Goal: Task Accomplishment & Management: Use online tool/utility

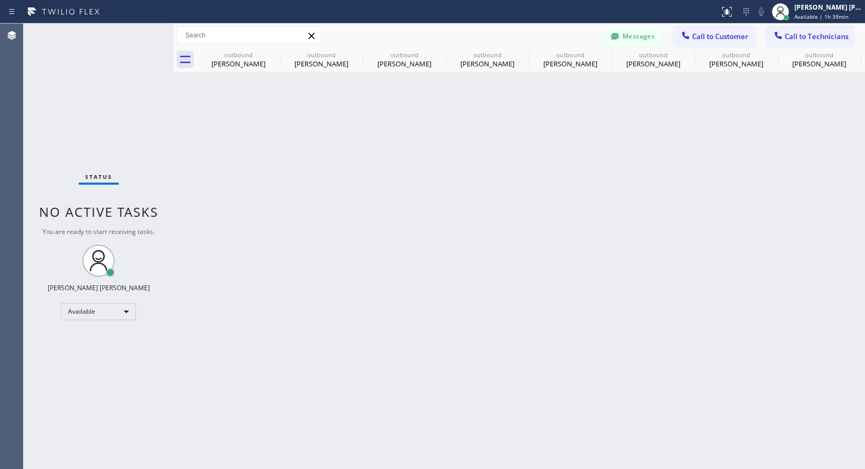
click at [617, 224] on div "Back to Dashboard Change Sender ID Customers Technicians [PERSON_NAME] Kuma [DA…" at bounding box center [519, 247] width 692 height 446
click at [295, 421] on div "Back to Dashboard Change Sender ID Customers Technicians [PERSON_NAME] Kuma [DA…" at bounding box center [519, 247] width 692 height 446
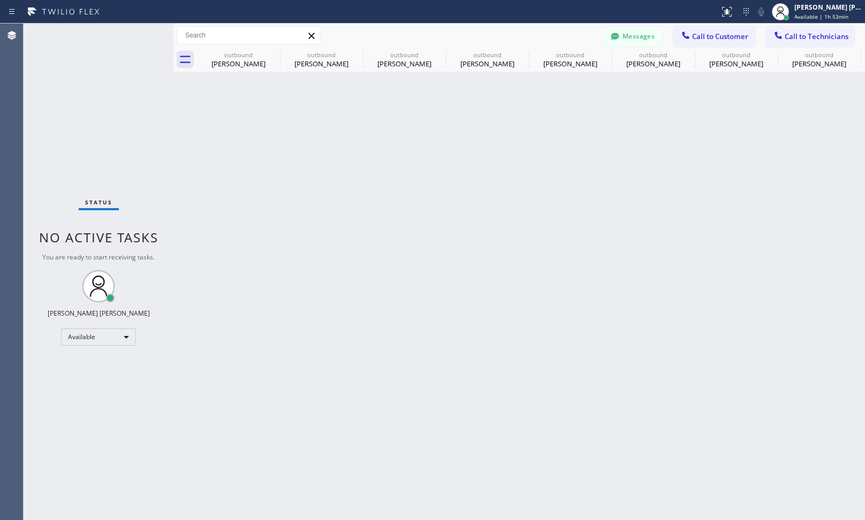
drag, startPoint x: 636, startPoint y: 255, endPoint x: 550, endPoint y: 178, distance: 115.7
click at [636, 255] on div "Back to Dashboard Change Sender ID Customers Technicians [PERSON_NAME] Kuma [DA…" at bounding box center [519, 272] width 692 height 497
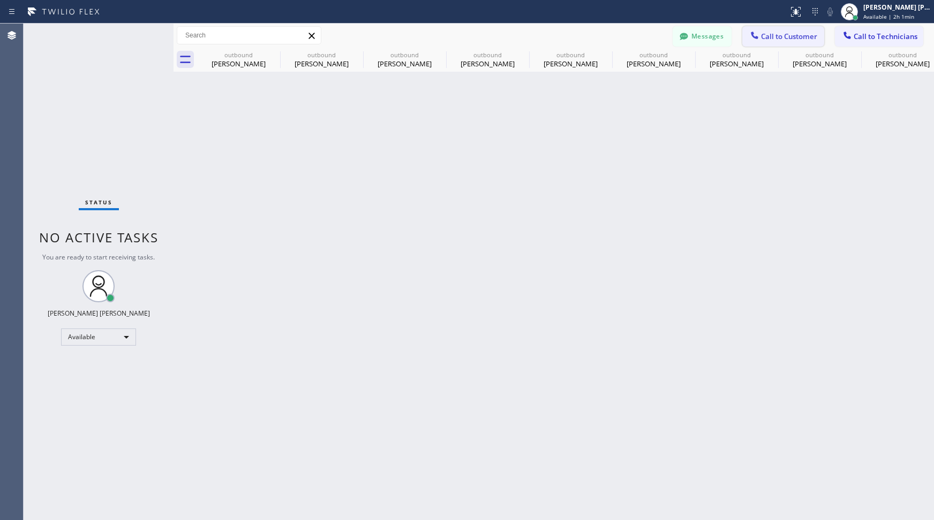
click at [797, 37] on span "Call to Customer" at bounding box center [789, 37] width 56 height 10
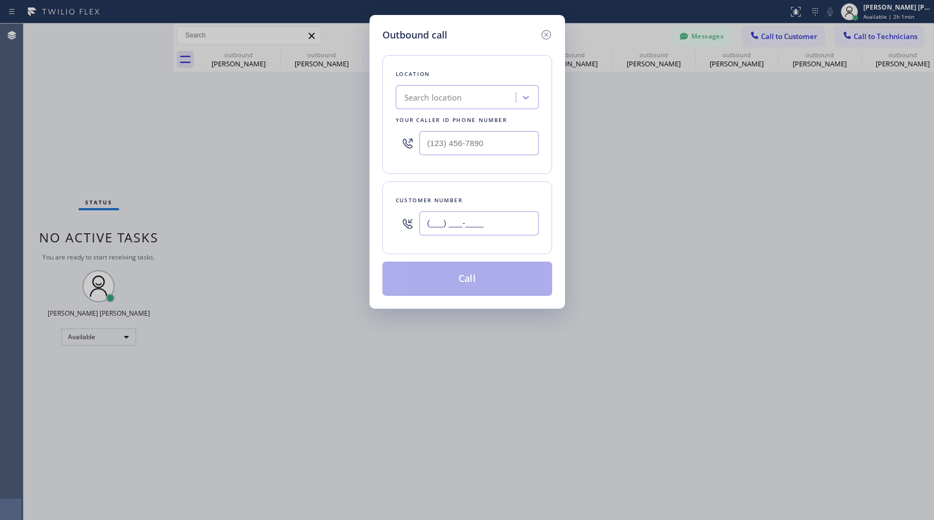
click at [497, 215] on input "(___) ___-____" at bounding box center [478, 224] width 119 height 24
paste input "949) 701-9651"
type input "[PHONE_NUMBER]"
click at [430, 92] on div "Search location" at bounding box center [433, 98] width 58 height 12
paste input "Diamond Electrical Repair [PERSON_NAME] Niks"
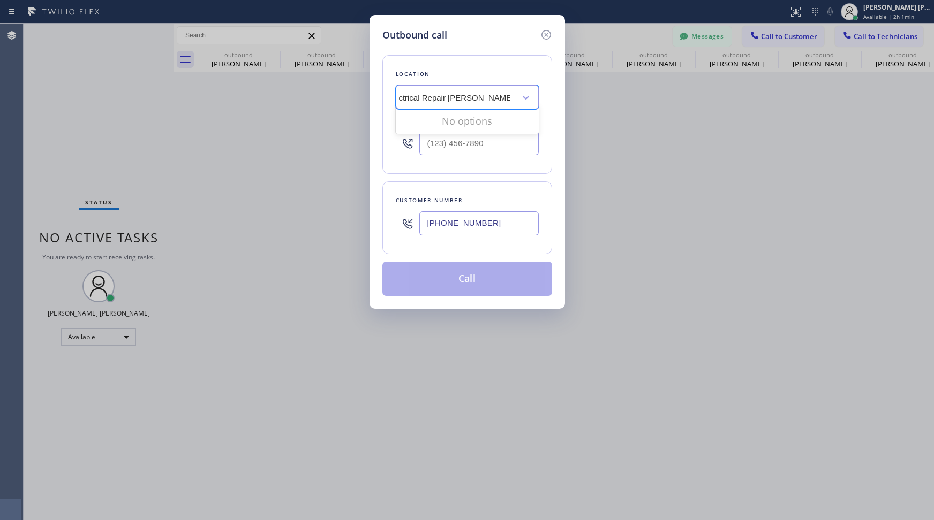
scroll to position [0, 51]
type input "Diamond Electrical Repair"
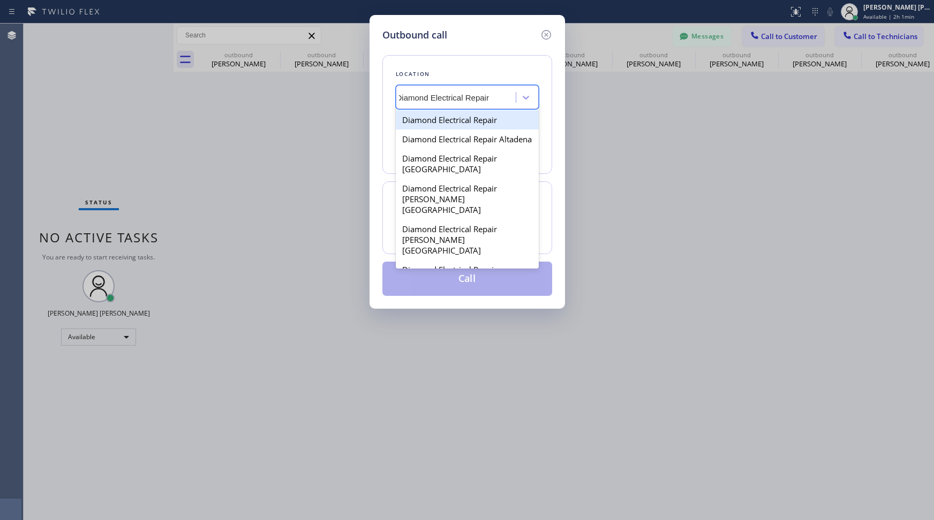
scroll to position [0, 7]
click at [468, 126] on div "Diamond Electrical Repair" at bounding box center [467, 119] width 143 height 19
type input "[PHONE_NUMBER]"
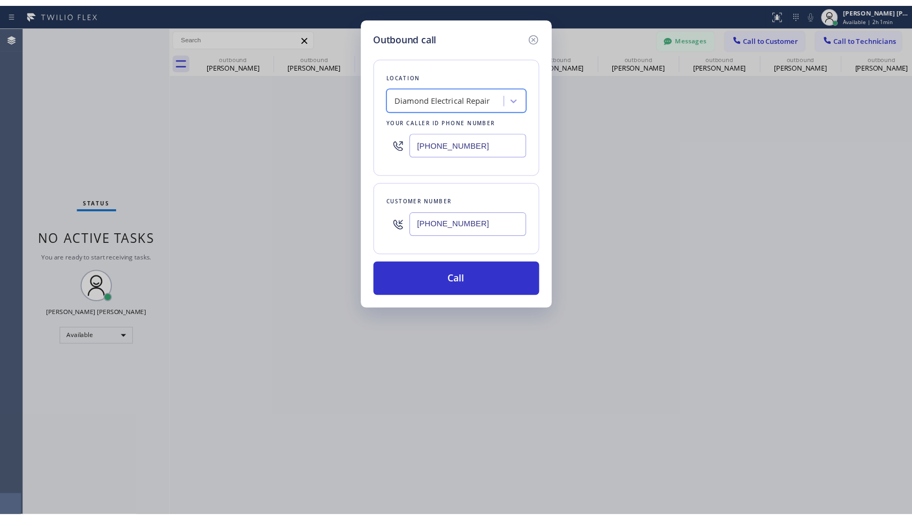
scroll to position [0, 0]
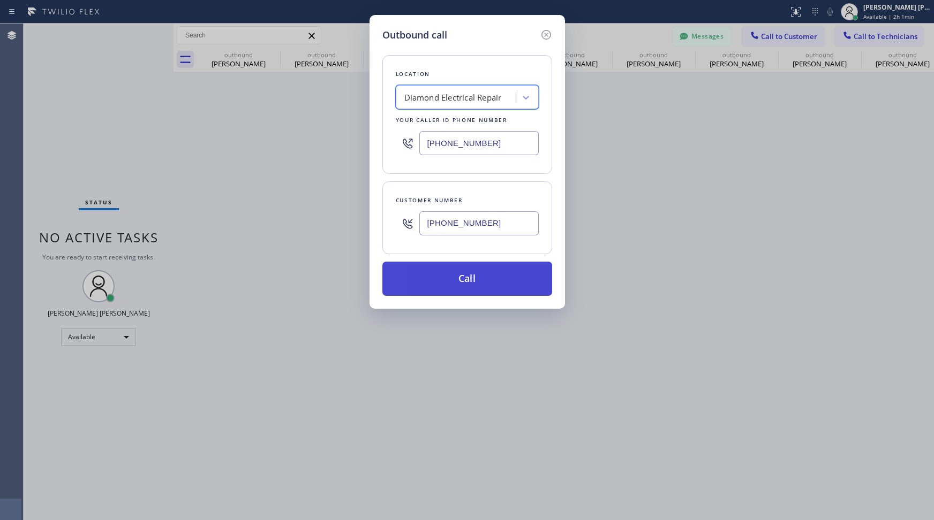
click at [461, 277] on button "Call" at bounding box center [467, 279] width 170 height 34
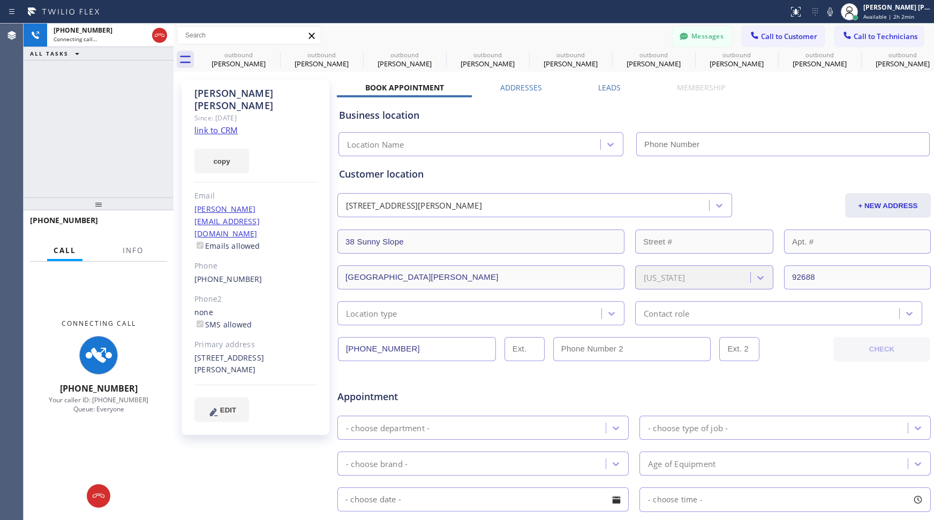
type input "[PHONE_NUMBER]"
drag, startPoint x: 695, startPoint y: 115, endPoint x: 670, endPoint y: 78, distance: 44.1
click at [695, 115] on div "Business location" at bounding box center [634, 115] width 590 height 14
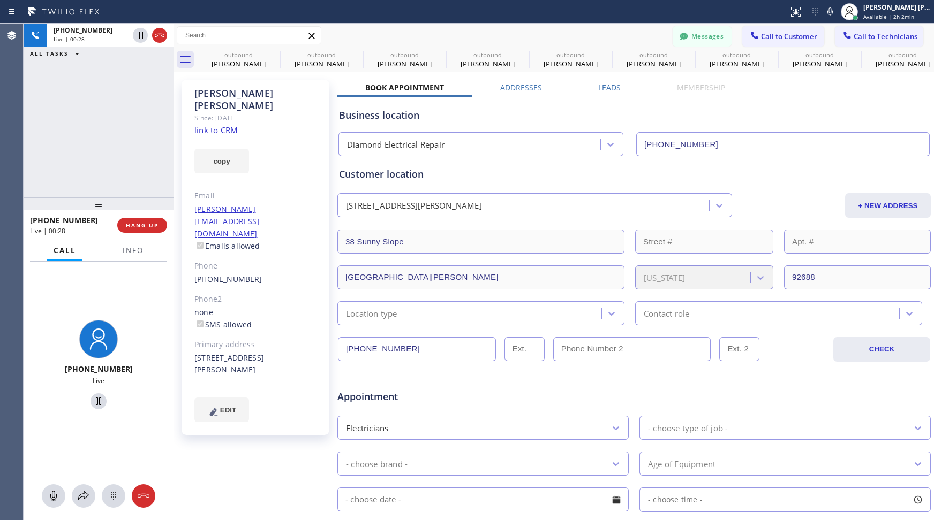
click at [119, 144] on div "[PHONE_NUMBER] Live | 00:28 ALL TASKS ALL TASKS ACTIVE TASKS TASKS IN WRAP UP" at bounding box center [99, 111] width 150 height 174
click at [81, 122] on div "[PHONE_NUMBER] Live | 01:41 ALL TASKS ALL TASKS ACTIVE TASKS TASKS IN WRAP UP" at bounding box center [99, 111] width 150 height 174
click at [126, 140] on div "[PHONE_NUMBER] Live | 01:42 ALL TASKS ALL TASKS ACTIVE TASKS TASKS IN WRAP UP" at bounding box center [99, 111] width 150 height 174
click at [113, 116] on div "[PHONE_NUMBER] Live | 01:46 ALL TASKS ALL TASKS ACTIVE TASKS TASKS IN WRAP UP" at bounding box center [99, 111] width 150 height 174
click at [85, 124] on div "[PHONE_NUMBER] Live | 01:48 ALL TASKS ALL TASKS ACTIVE TASKS TASKS IN WRAP UP" at bounding box center [99, 111] width 150 height 174
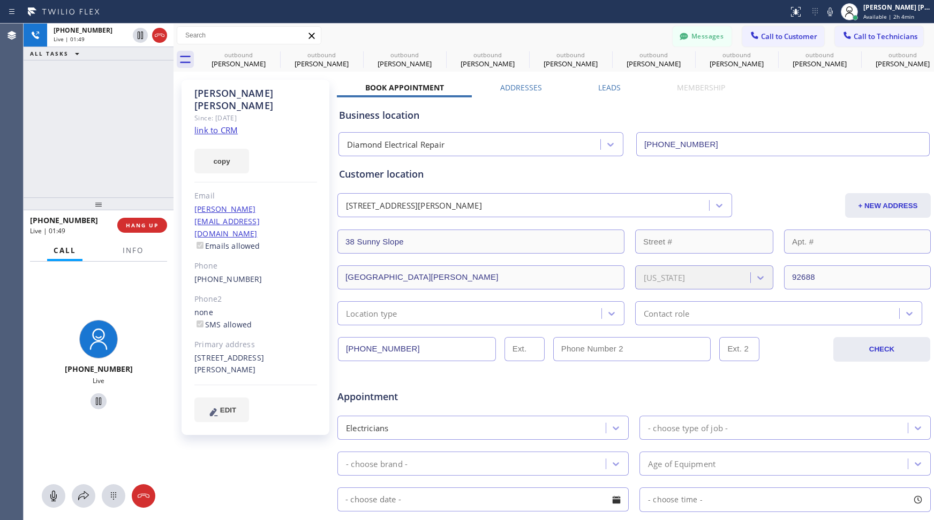
click at [602, 17] on div at bounding box center [394, 11] width 780 height 17
click at [120, 129] on div "[PHONE_NUMBER] Live | 01:52 ALL TASKS ALL TASKS ACTIVE TASKS TASKS IN WRAP UP" at bounding box center [99, 111] width 150 height 174
click at [95, 132] on div "[PHONE_NUMBER] Live | 01:55 ALL TASKS ALL TASKS ACTIVE TASKS TASKS IN WRAP UP" at bounding box center [99, 111] width 150 height 174
click at [101, 139] on div "[PHONE_NUMBER] Live | 01:58 ALL TASKS ALL TASKS ACTIVE TASKS TASKS IN WRAP UP" at bounding box center [99, 111] width 150 height 174
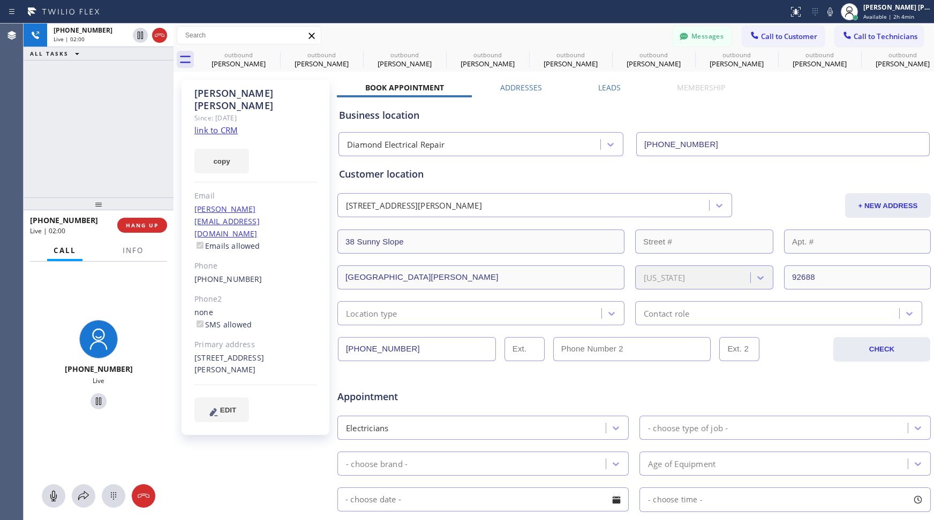
click at [268, 462] on div "[PERSON_NAME] Since: [DATE] link to CRM copy Email [PERSON_NAME][EMAIL_ADDRESS]…" at bounding box center [256, 421] width 161 height 694
click at [108, 134] on div "[PHONE_NUMBER] Live | 02:01 ALL TASKS ALL TASKS ACTIVE TASKS TASKS IN WRAP UP" at bounding box center [99, 111] width 150 height 174
click at [100, 153] on div "[PHONE_NUMBER] Live | 02:04 ALL TASKS ALL TASKS ACTIVE TASKS TASKS IN WRAP UP" at bounding box center [99, 111] width 150 height 174
click at [99, 150] on div "[PHONE_NUMBER] Live | 02:05 ALL TASKS ALL TASKS ACTIVE TASKS TASKS IN WRAP UP" at bounding box center [99, 111] width 150 height 174
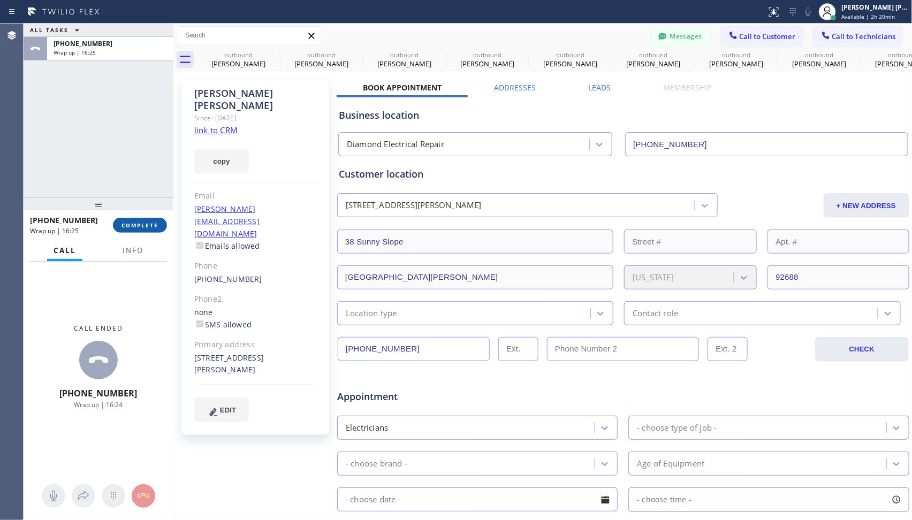
click at [144, 226] on span "COMPLETE" at bounding box center [140, 225] width 37 height 7
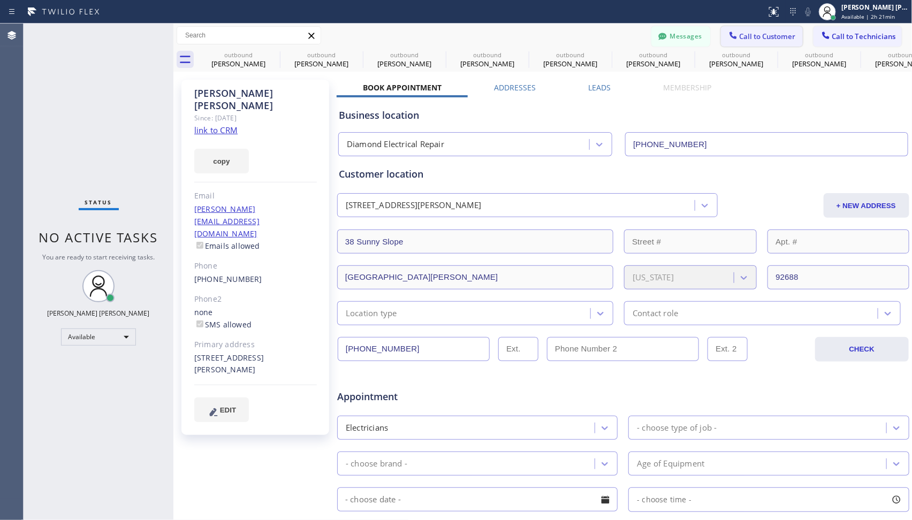
click at [782, 37] on span "Call to Customer" at bounding box center [768, 37] width 56 height 10
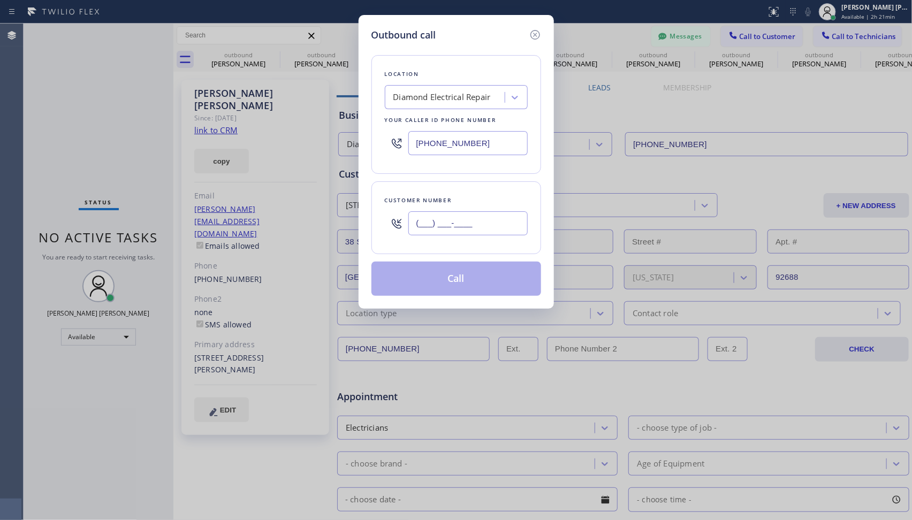
click at [478, 227] on input "(___) ___-____" at bounding box center [468, 224] width 119 height 24
paste input "909) 576-9931"
type input "[PHONE_NUMBER]"
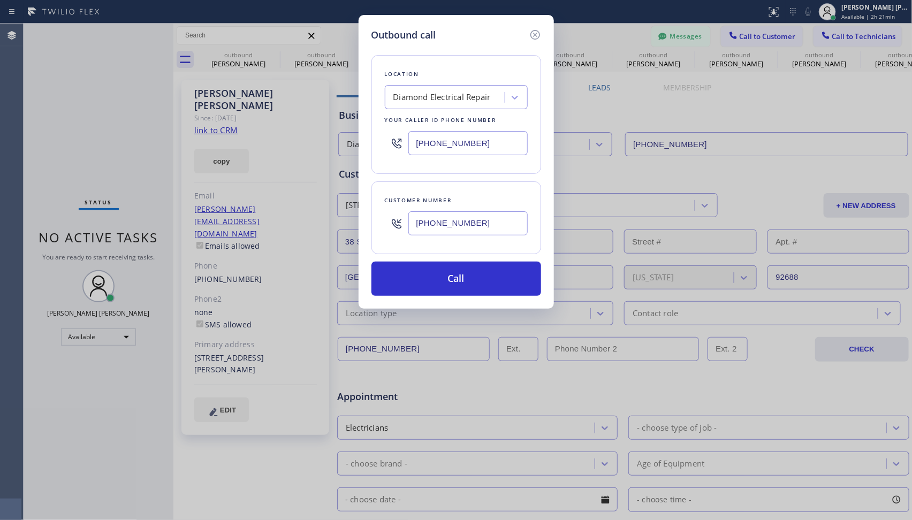
click at [423, 92] on div "Diamond Electrical Repair" at bounding box center [442, 98] width 97 height 12
paste input "Marvel Electricians Irvine"
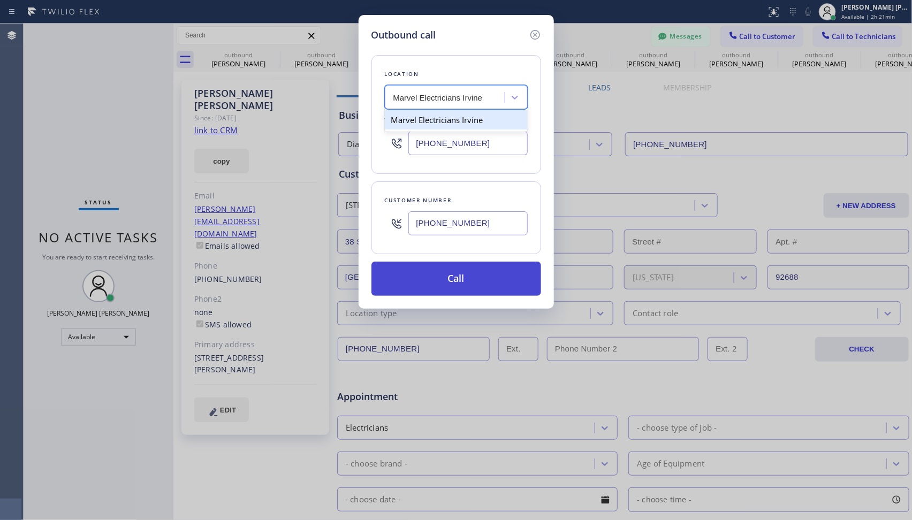
type input "Marvel Electricians Irvine"
click at [510, 292] on button "Call" at bounding box center [457, 279] width 170 height 34
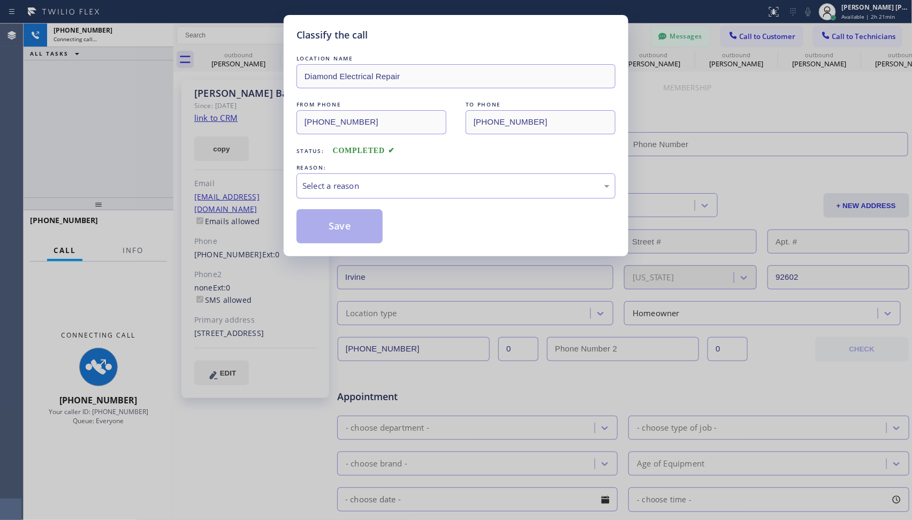
type input "[PHONE_NUMBER]"
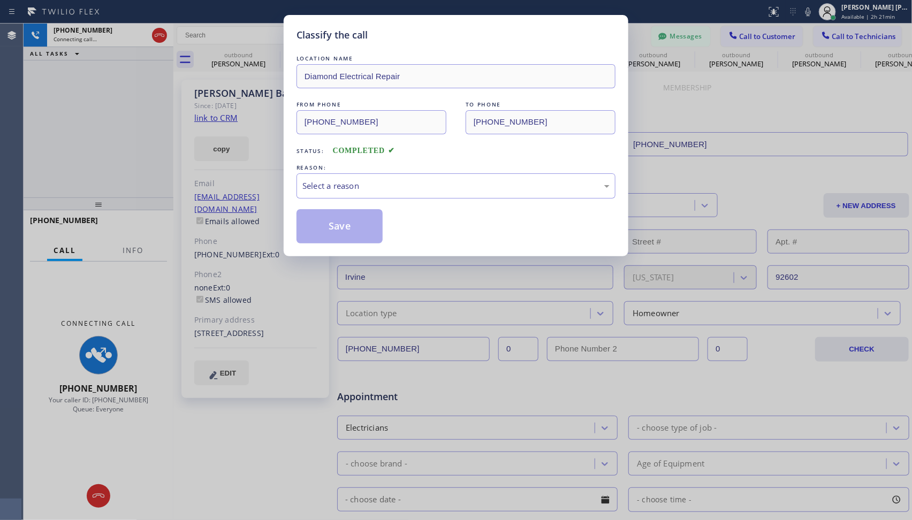
drag, startPoint x: 606, startPoint y: 43, endPoint x: 656, endPoint y: 55, distance: 52.3
click at [606, 43] on div "LOCATION NAME Diamond Electrical Repair FROM PHONE [PHONE_NUMBER] TO PHONE [PHO…" at bounding box center [456, 142] width 319 height 201
click at [760, 121] on div "Classify the call LOCATION NAME Diamond Electrical Repair FROM PHONE [PHONE_NUM…" at bounding box center [456, 260] width 912 height 520
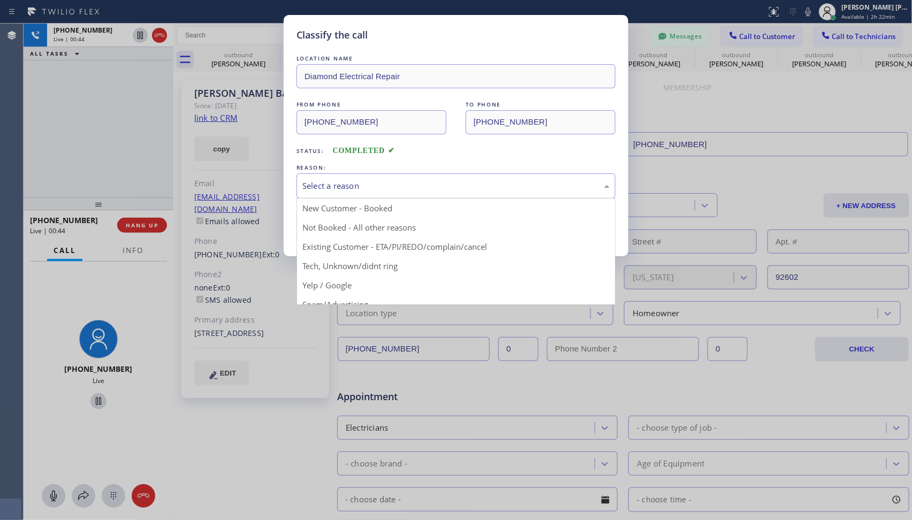
click at [474, 187] on div "Select a reason" at bounding box center [456, 186] width 307 height 12
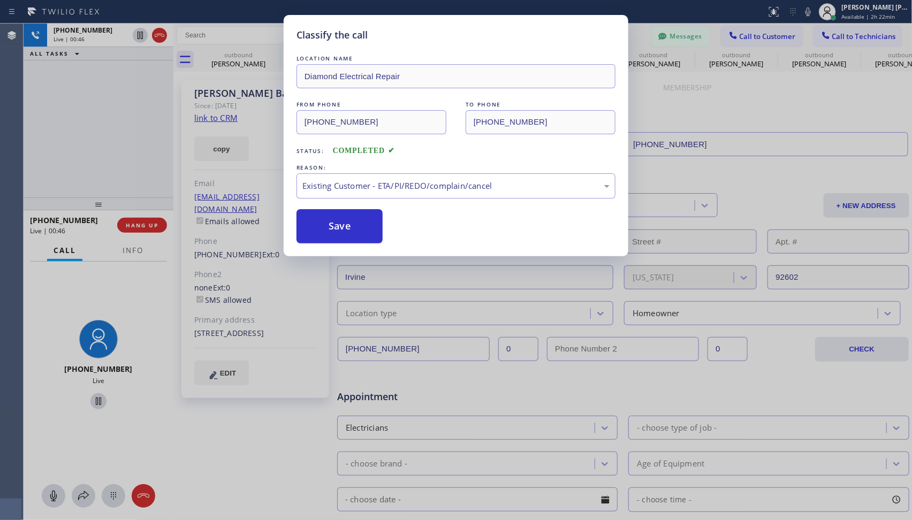
click at [338, 232] on button "Save" at bounding box center [340, 226] width 86 height 34
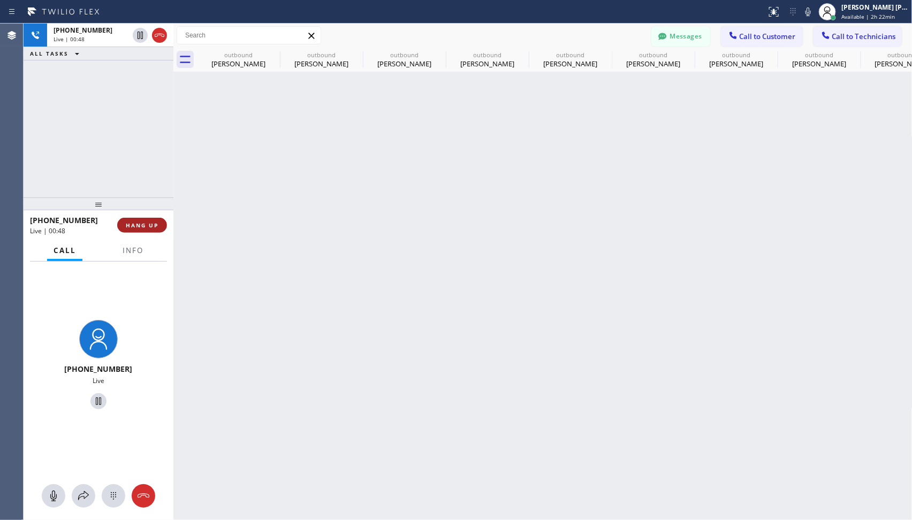
click at [137, 228] on span "HANG UP" at bounding box center [142, 225] width 33 height 7
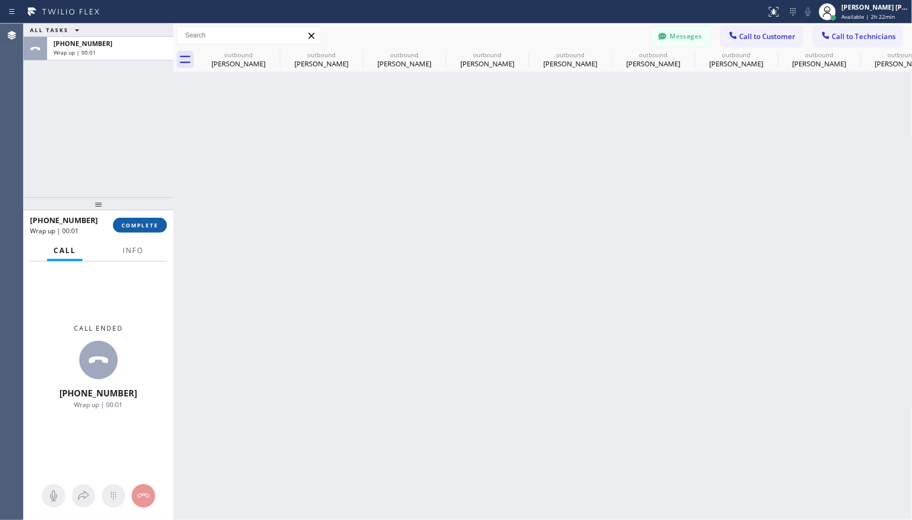
click at [152, 221] on button "COMPLETE" at bounding box center [140, 225] width 54 height 15
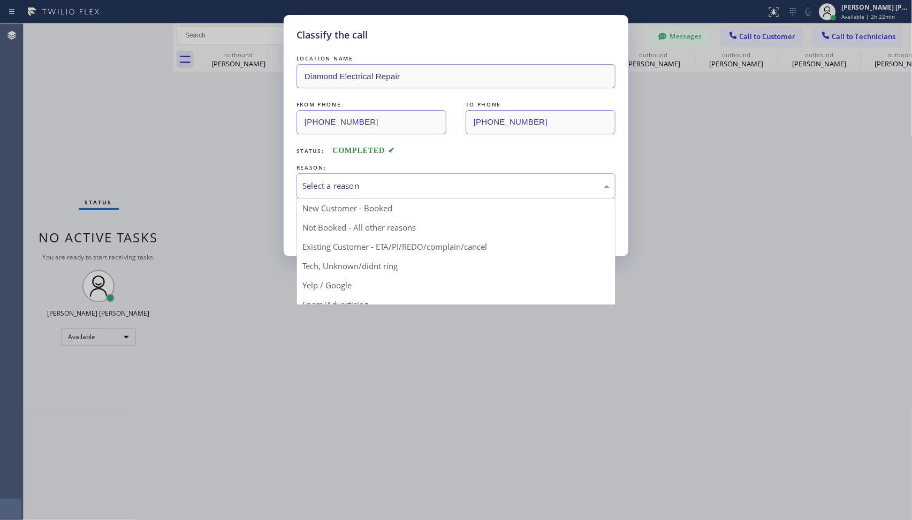
click at [419, 189] on div "Select a reason" at bounding box center [456, 186] width 307 height 12
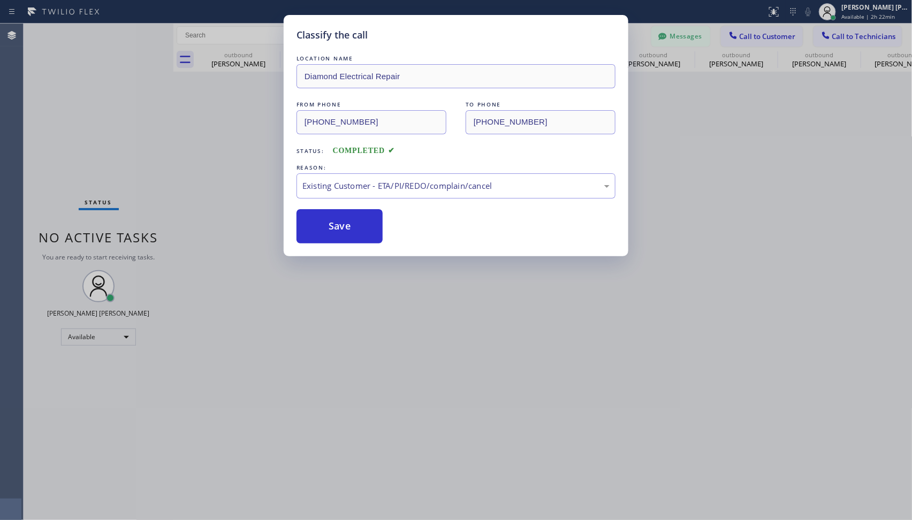
click at [381, 246] on div "Classify the call LOCATION NAME Diamond Electrical Repair FROM PHONE [PHONE_NUM…" at bounding box center [456, 135] width 345 height 241
click at [339, 240] on button "Save" at bounding box center [340, 226] width 86 height 34
type input "[PHONE_NUMBER]"
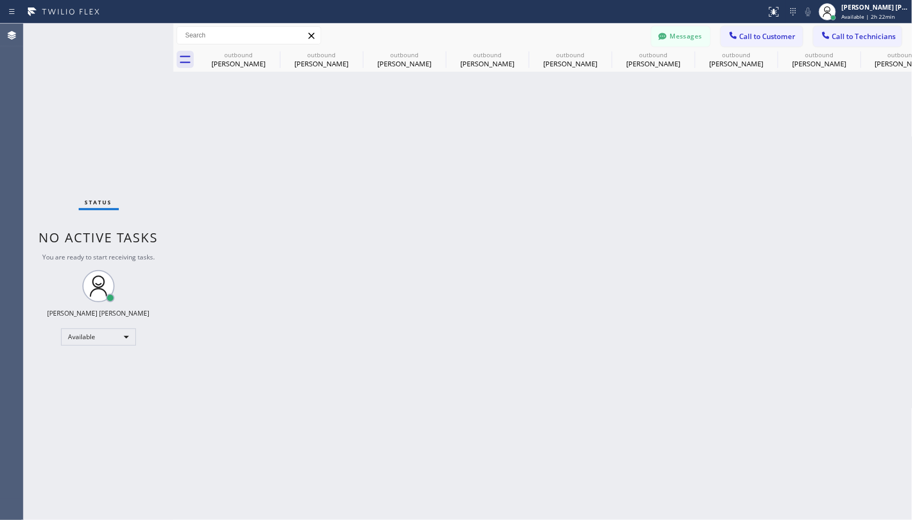
drag, startPoint x: 808, startPoint y: 193, endPoint x: 795, endPoint y: 159, distance: 36.6
click at [809, 193] on div "Back to Dashboard Change Sender ID Customers Technicians [PERSON_NAME] Kuma [DA…" at bounding box center [542, 272] width 739 height 497
click at [773, 37] on span "Call to Customer" at bounding box center [768, 37] width 56 height 10
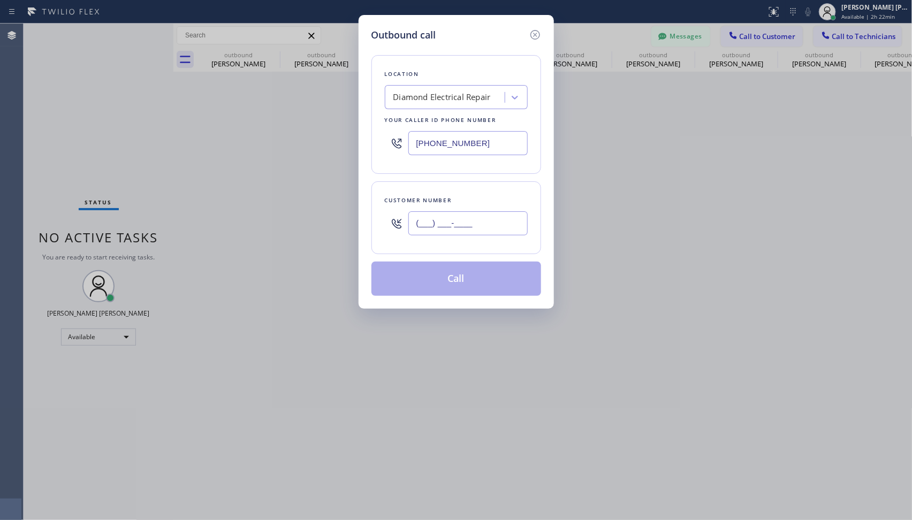
click at [441, 215] on input "(___) ___-____" at bounding box center [468, 224] width 119 height 24
paste input "909) 576-9931"
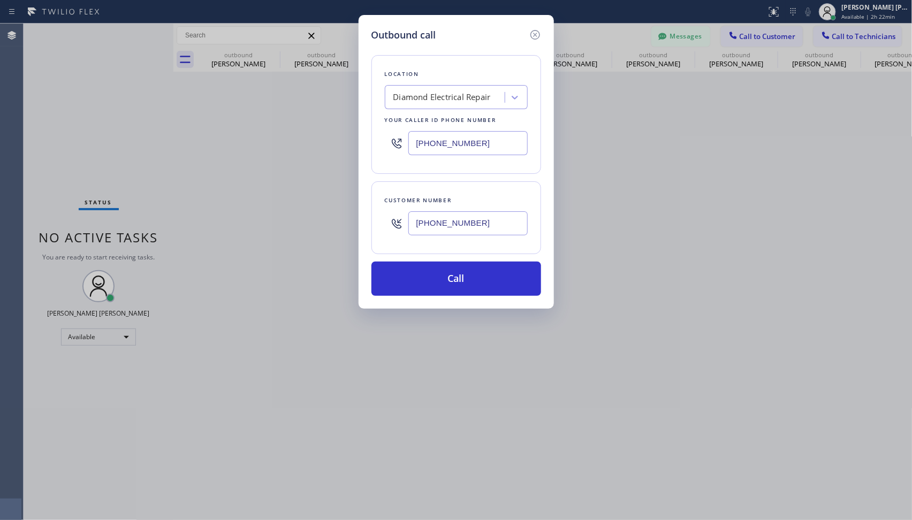
type input "[PHONE_NUMBER]"
click at [455, 95] on div "Diamond Electrical Repair" at bounding box center [442, 98] width 97 height 12
type input "marvel electrician"
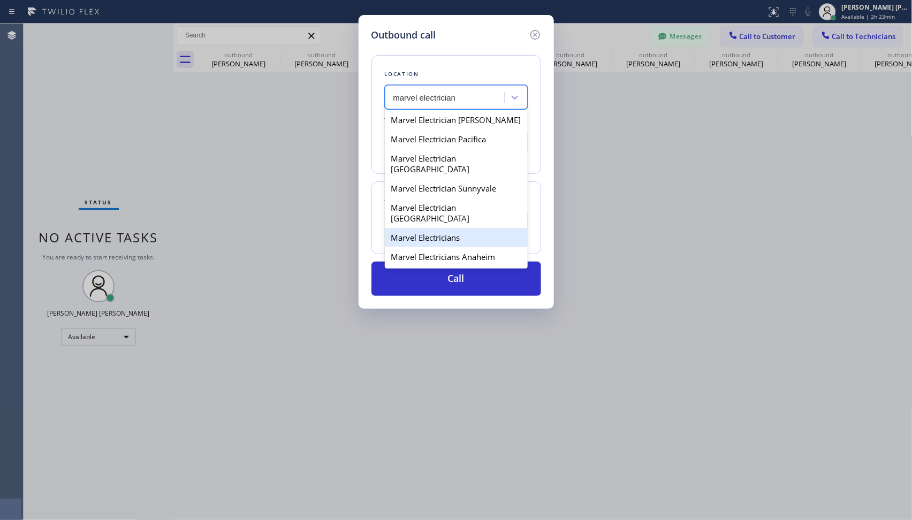
click at [440, 228] on div "Marvel Electricians" at bounding box center [456, 237] width 143 height 19
type input "[PHONE_NUMBER]"
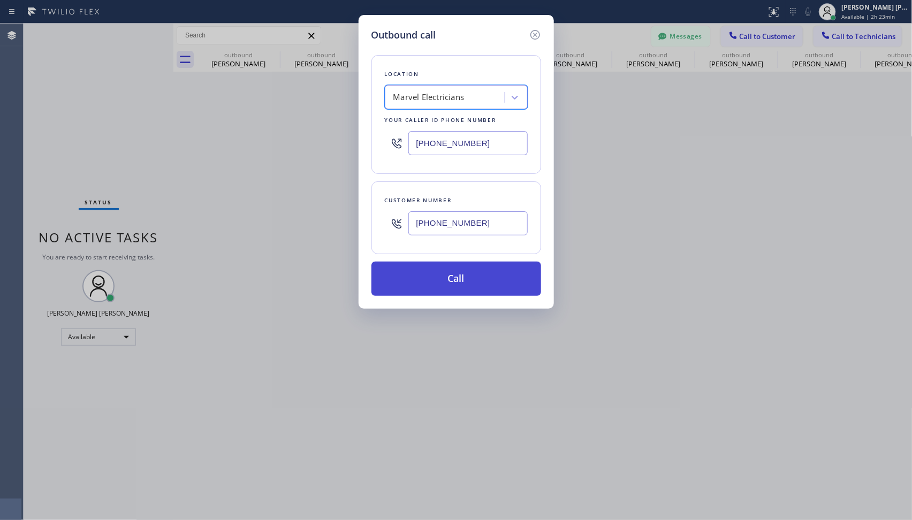
click at [435, 270] on button "Call" at bounding box center [457, 279] width 170 height 34
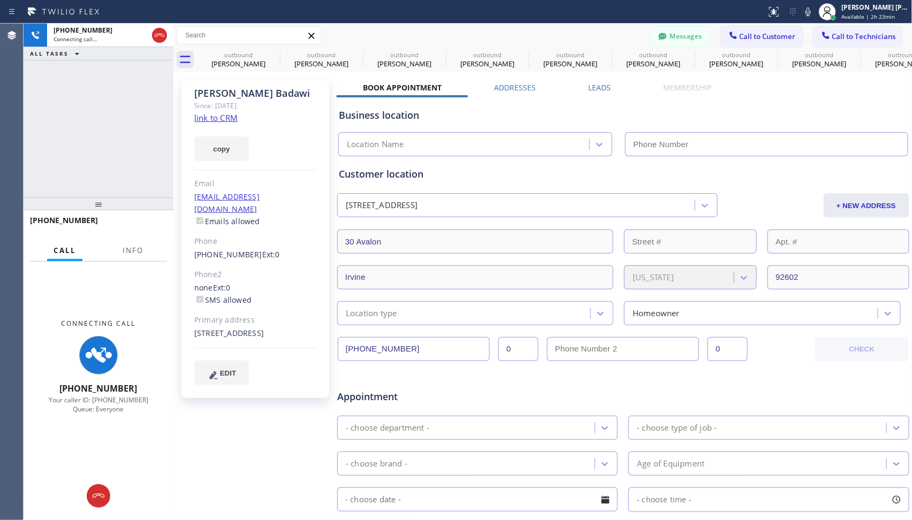
type input "[PHONE_NUMBER]"
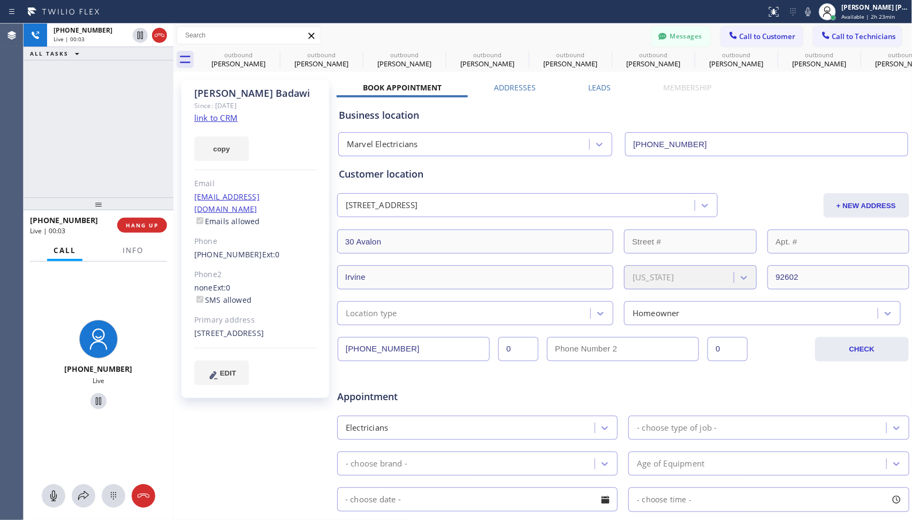
click at [677, 108] on div "Business location" at bounding box center [623, 115] width 569 height 14
click at [116, 120] on div "[PHONE_NUMBER] Live | 00:04 ALL TASKS ALL TASKS ACTIVE TASKS TASKS IN WRAP UP" at bounding box center [99, 111] width 150 height 174
click at [841, 97] on div "Business location Marvel Electricians [PHONE_NUMBER]" at bounding box center [623, 126] width 573 height 59
click at [99, 148] on div "[PHONE_NUMBER] Live | 00:10 ALL TASKS ALL TASKS ACTIVE TASKS TASKS IN WRAP UP" at bounding box center [99, 111] width 150 height 174
click at [123, 165] on div "[PHONE_NUMBER] Live | 00:56 ALL TASKS ALL TASKS ACTIVE TASKS TASKS IN WRAP UP" at bounding box center [99, 111] width 150 height 174
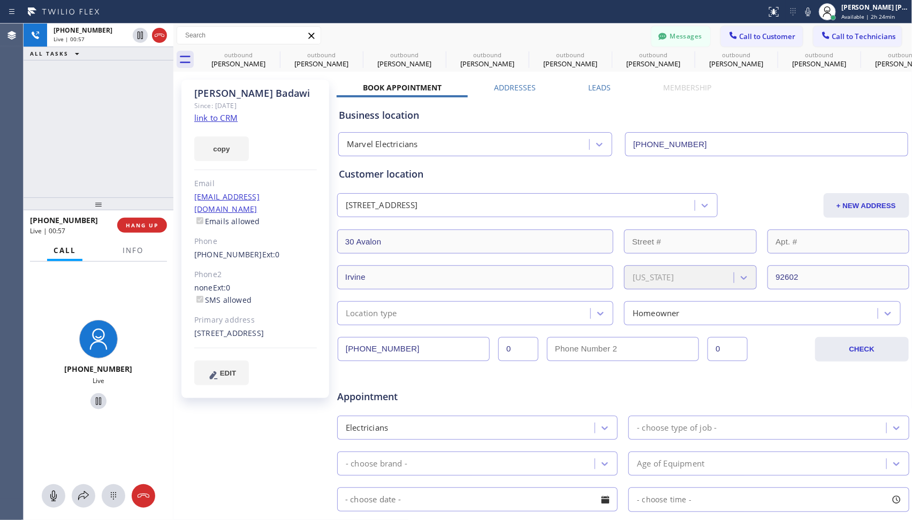
click at [247, 435] on div "[PERSON_NAME] Since: [DATE] link to CRM copy Email [EMAIL_ADDRESS][DOMAIN_NAME]…" at bounding box center [256, 421] width 161 height 694
click at [152, 226] on span "HANG UP" at bounding box center [142, 225] width 33 height 7
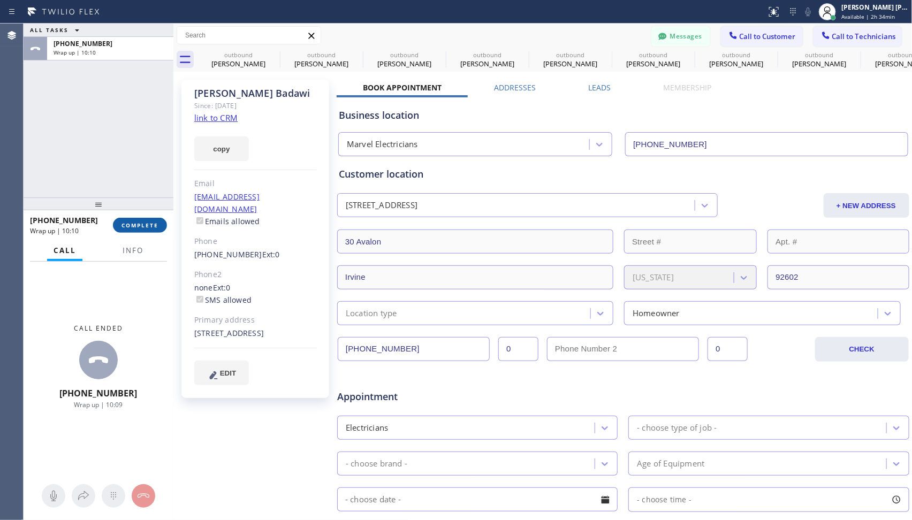
click at [133, 227] on span "COMPLETE" at bounding box center [140, 225] width 37 height 7
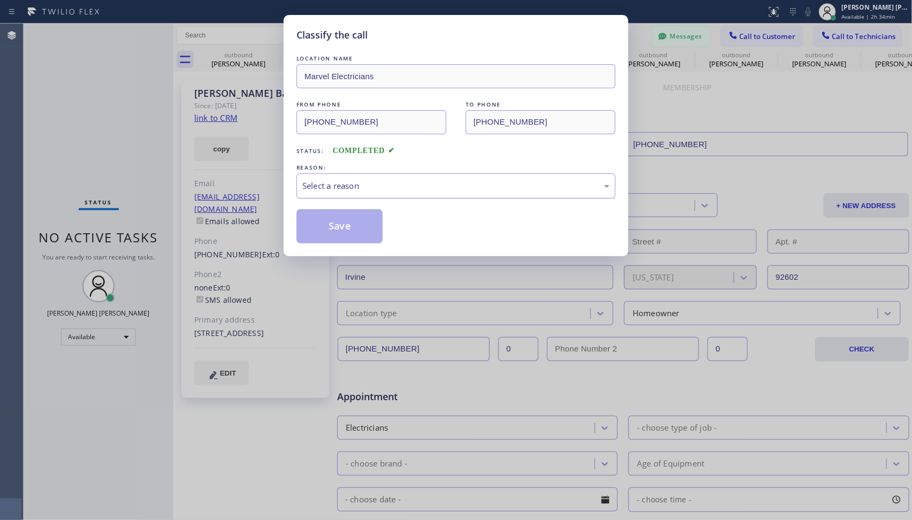
click at [396, 191] on div "Select a reason" at bounding box center [456, 186] width 307 height 12
click at [353, 235] on button "Save" at bounding box center [340, 226] width 86 height 34
type input "[PHONE_NUMBER]"
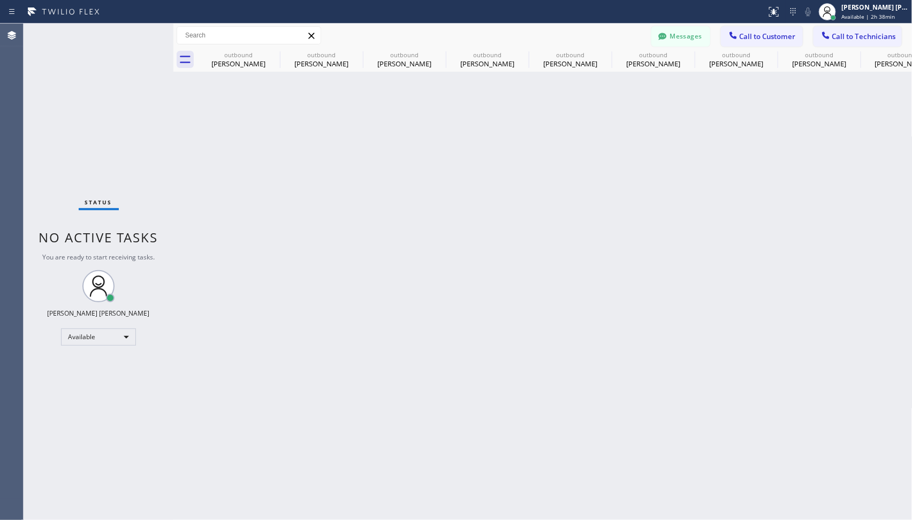
click at [754, 35] on span "Call to Customer" at bounding box center [768, 37] width 56 height 10
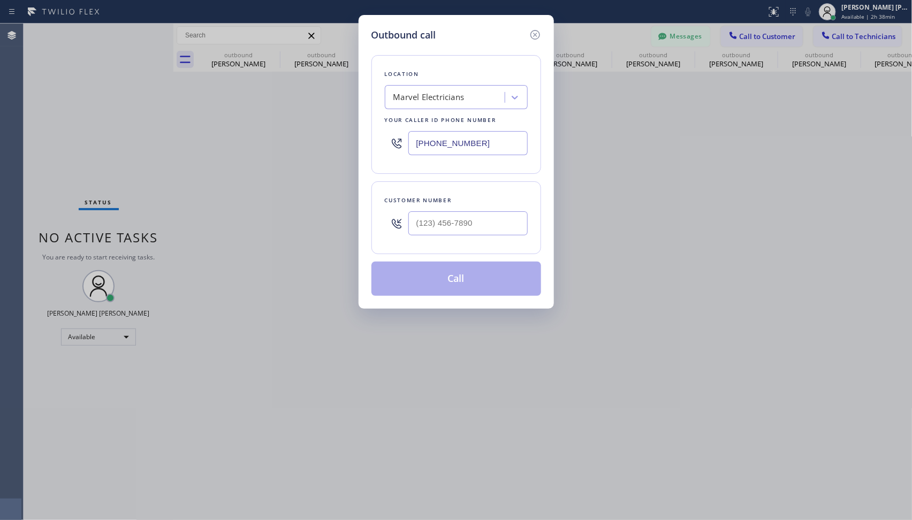
click at [468, 209] on div at bounding box center [468, 223] width 119 height 35
click at [463, 227] on input "(___) ___-____" at bounding box center [468, 224] width 119 height 24
paste input "657) 565-0800"
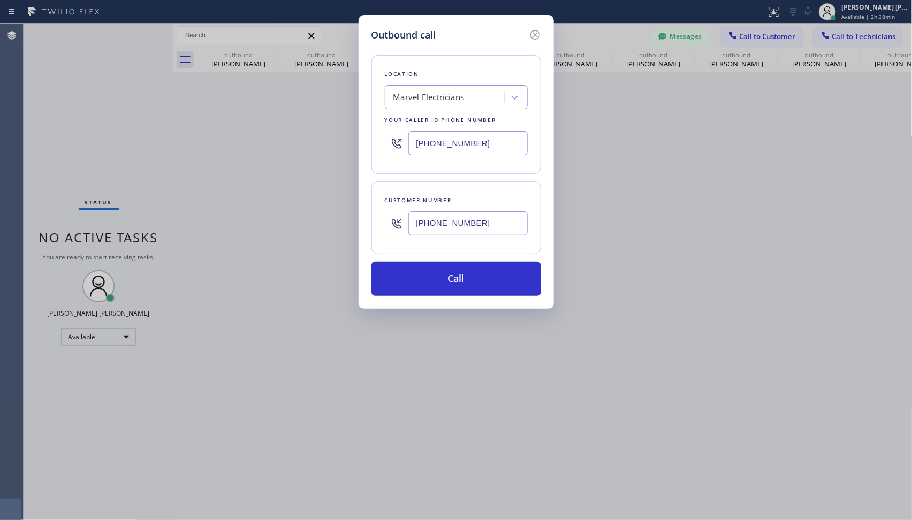
type input "[PHONE_NUMBER]"
click at [484, 94] on div "Marvel Electricians" at bounding box center [446, 97] width 117 height 19
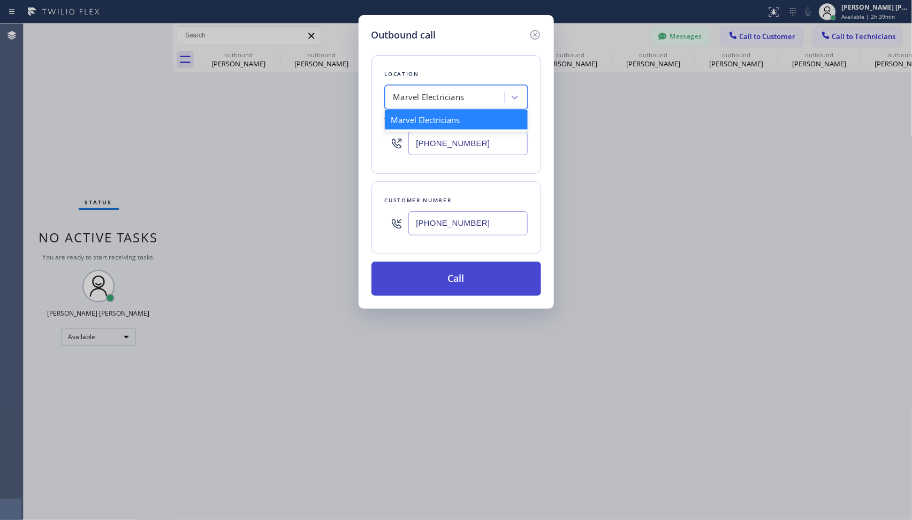
click at [500, 283] on button "Call" at bounding box center [457, 279] width 170 height 34
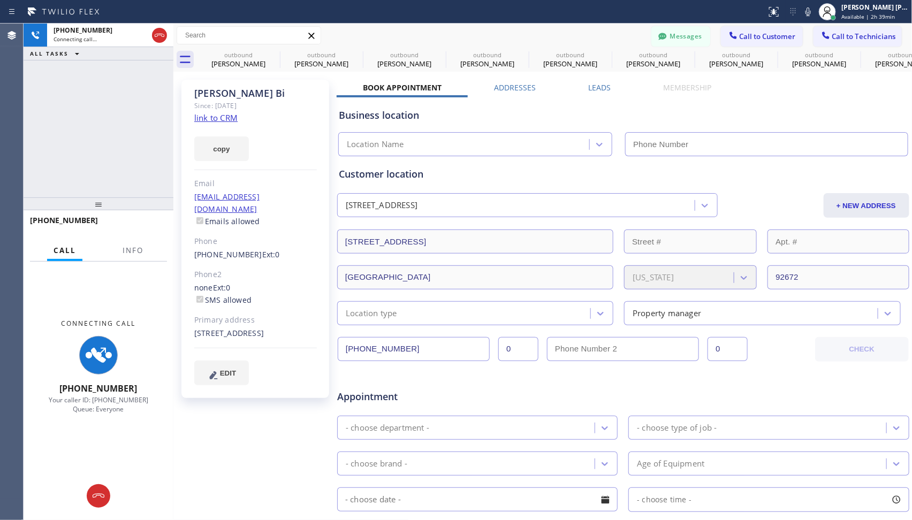
type input "[PHONE_NUMBER]"
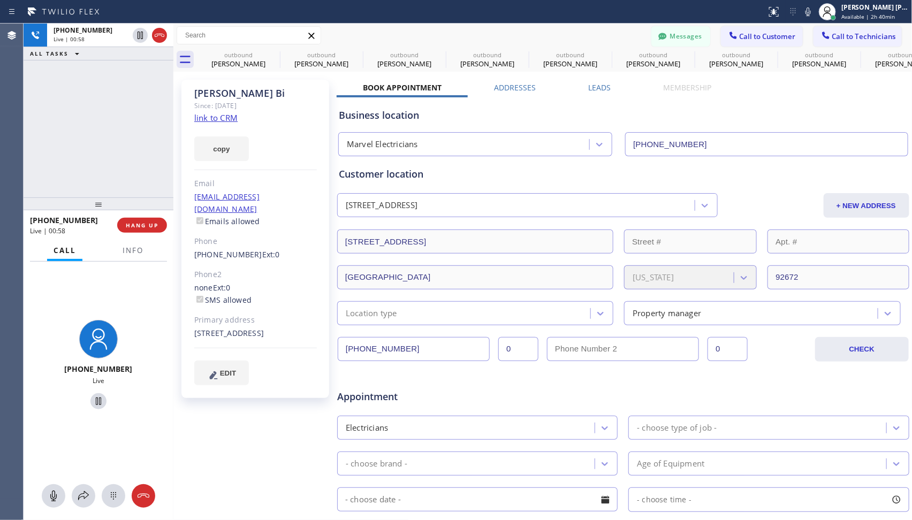
click at [124, 141] on div "[PHONE_NUMBER] Live | 00:58 ALL TASKS ALL TASKS ACTIVE TASKS TASKS IN WRAP UP" at bounding box center [99, 111] width 150 height 174
click at [140, 225] on span "HANG UP" at bounding box center [142, 225] width 33 height 7
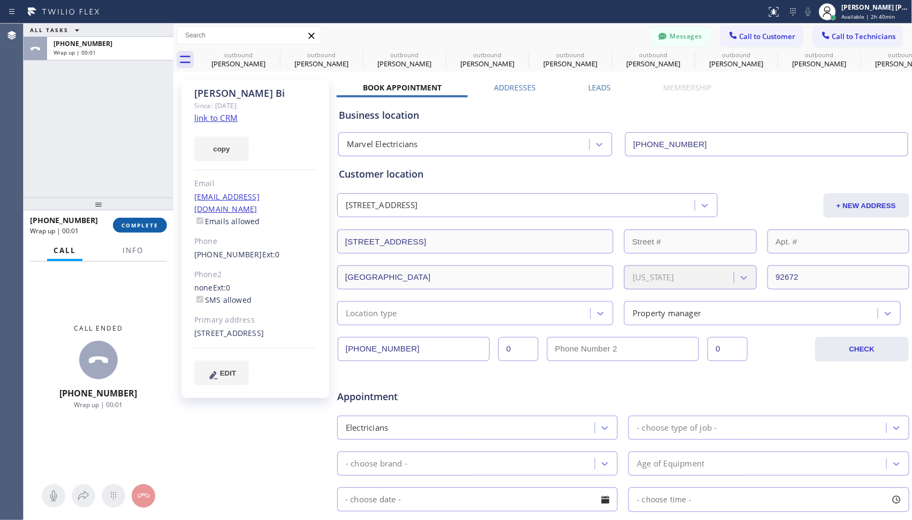
click at [126, 221] on button "COMPLETE" at bounding box center [140, 225] width 54 height 15
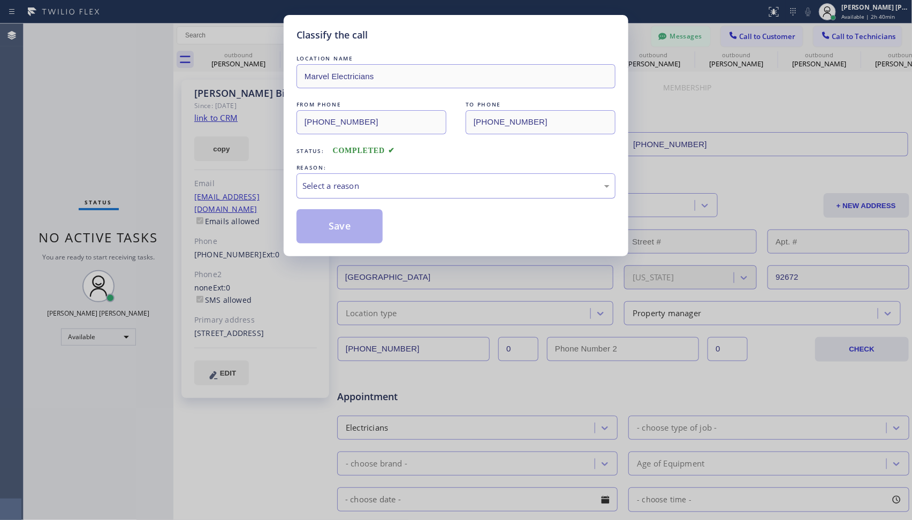
click at [444, 187] on div "Select a reason" at bounding box center [456, 186] width 307 height 12
click at [364, 227] on button "Save" at bounding box center [340, 226] width 86 height 34
type input "[PHONE_NUMBER]"
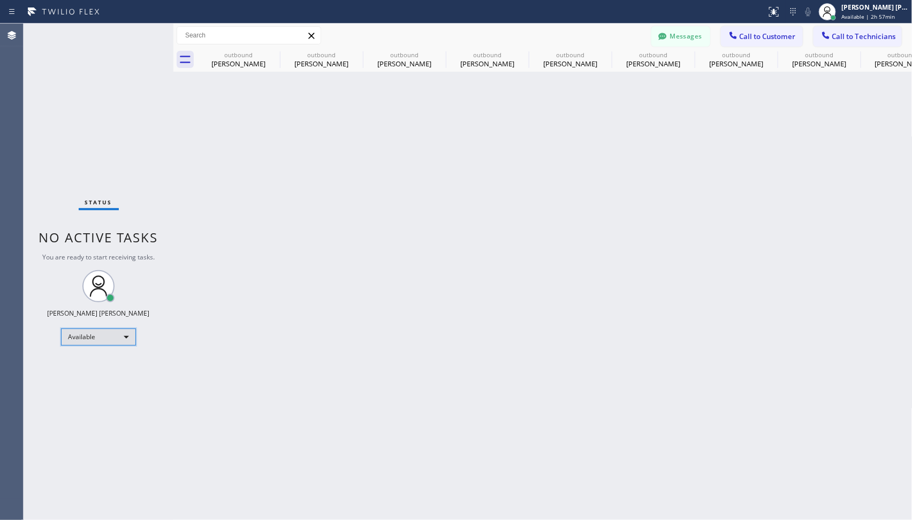
click at [132, 337] on div "Available" at bounding box center [98, 337] width 75 height 17
click at [114, 354] on li "Offline" at bounding box center [98, 351] width 73 height 13
click at [131, 345] on div "Offline" at bounding box center [98, 341] width 75 height 17
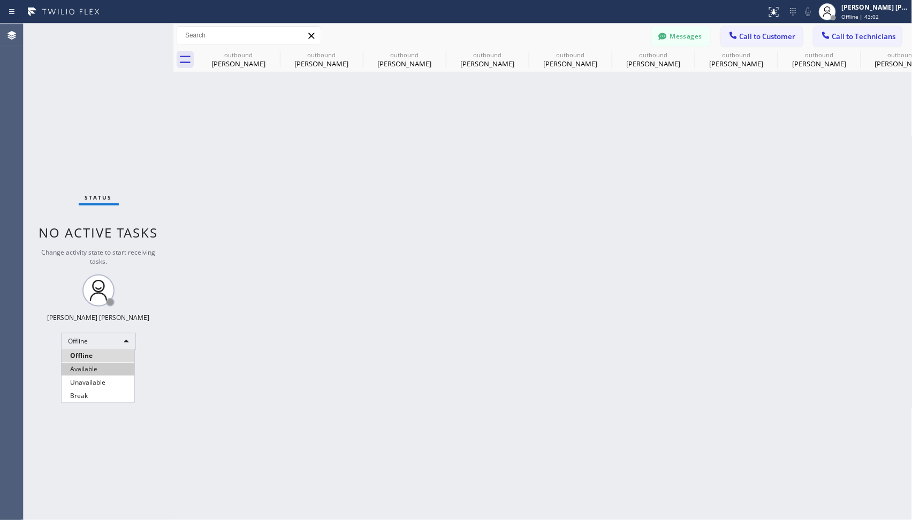
click at [97, 366] on li "Available" at bounding box center [98, 369] width 73 height 13
